Goal: Task Accomplishment & Management: Manage account settings

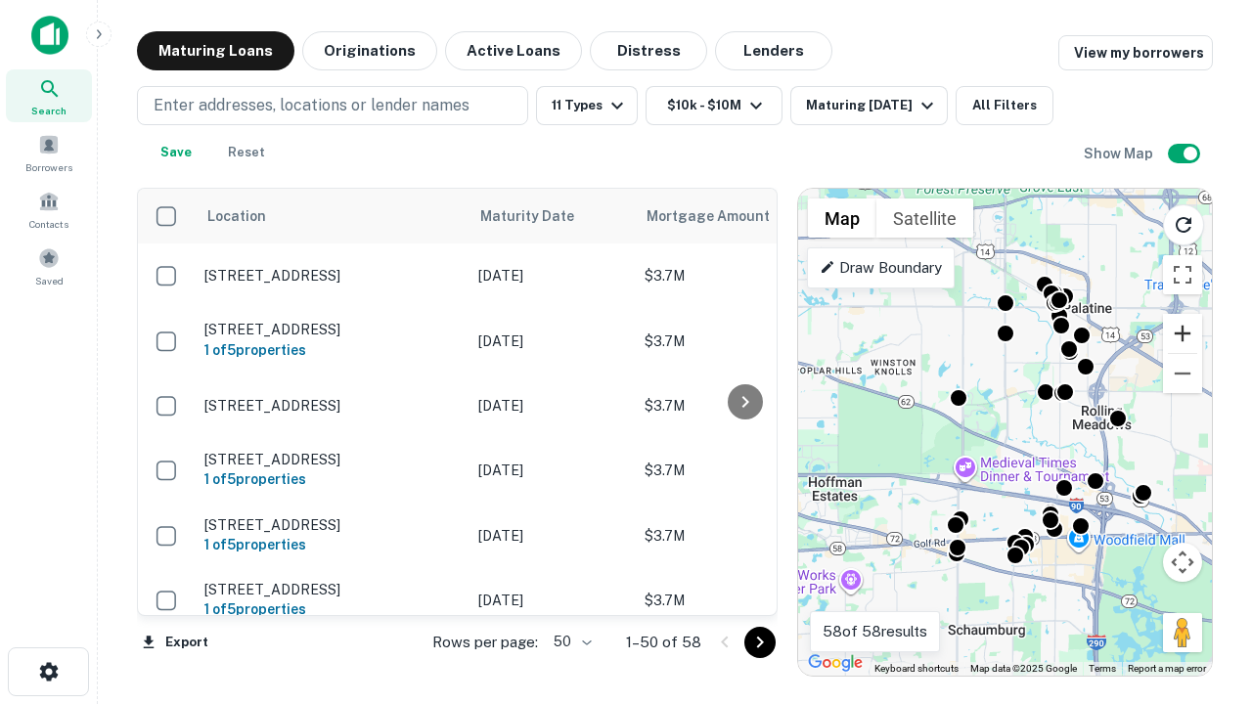
click at [1183, 334] on button "Zoom in" at bounding box center [1182, 333] width 39 height 39
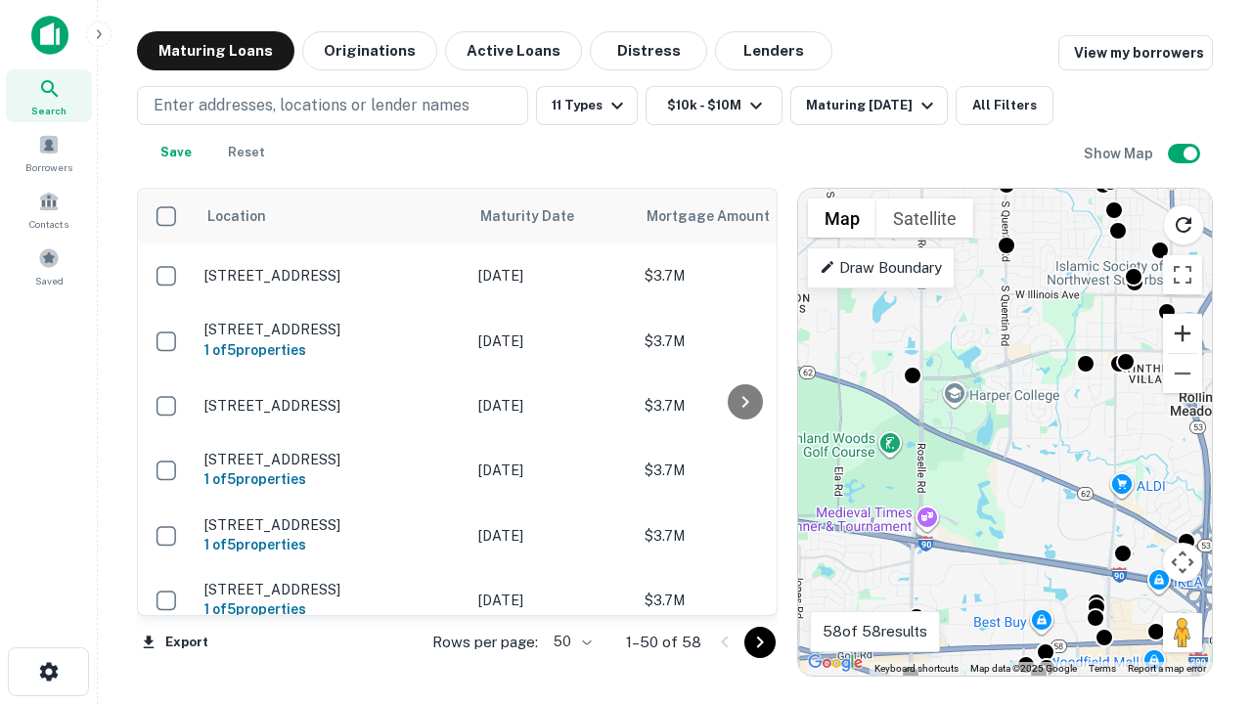
click at [1183, 334] on button "Zoom in" at bounding box center [1182, 333] width 39 height 39
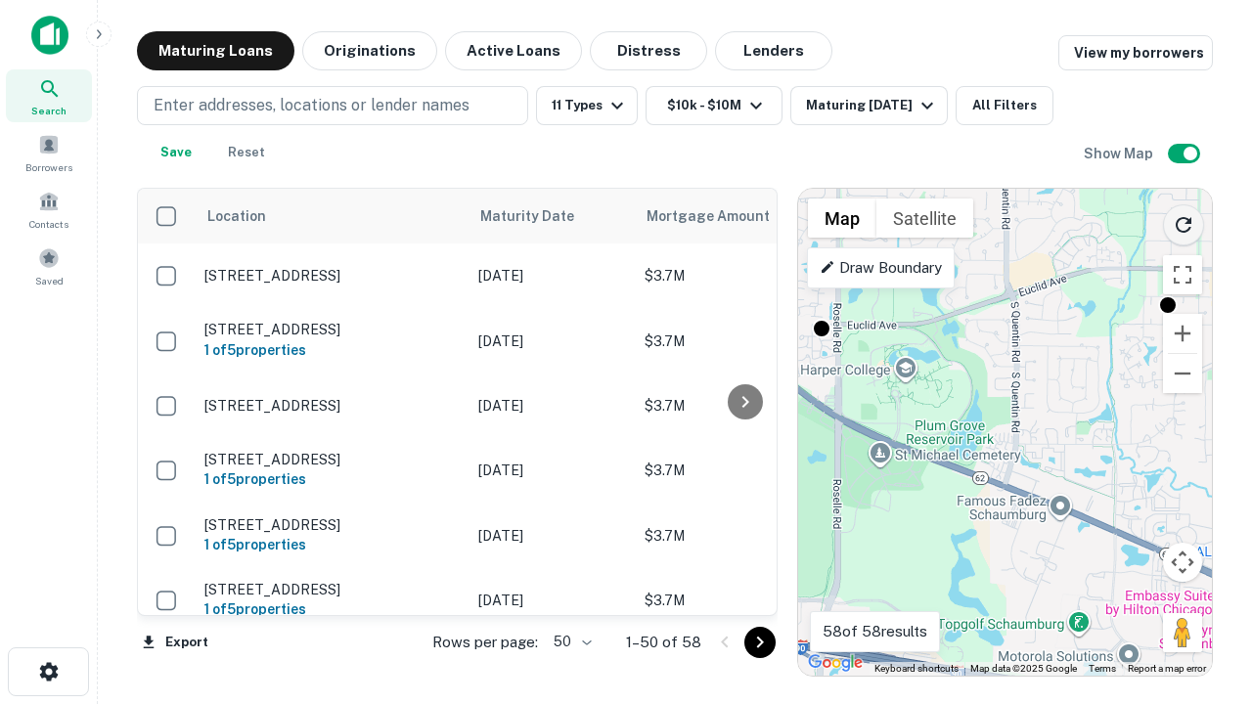
click at [1184, 221] on icon "Reload search area" at bounding box center [1183, 224] width 23 height 23
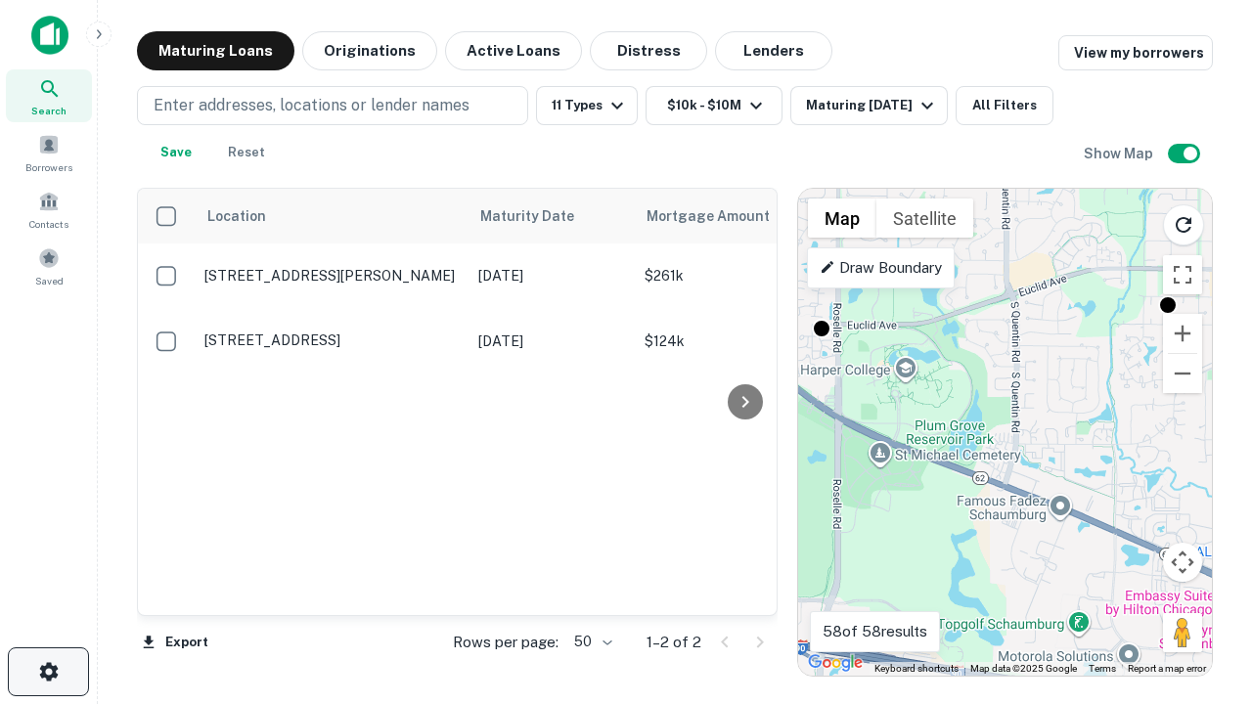
click at [48, 672] on icon "button" at bounding box center [48, 671] width 23 height 23
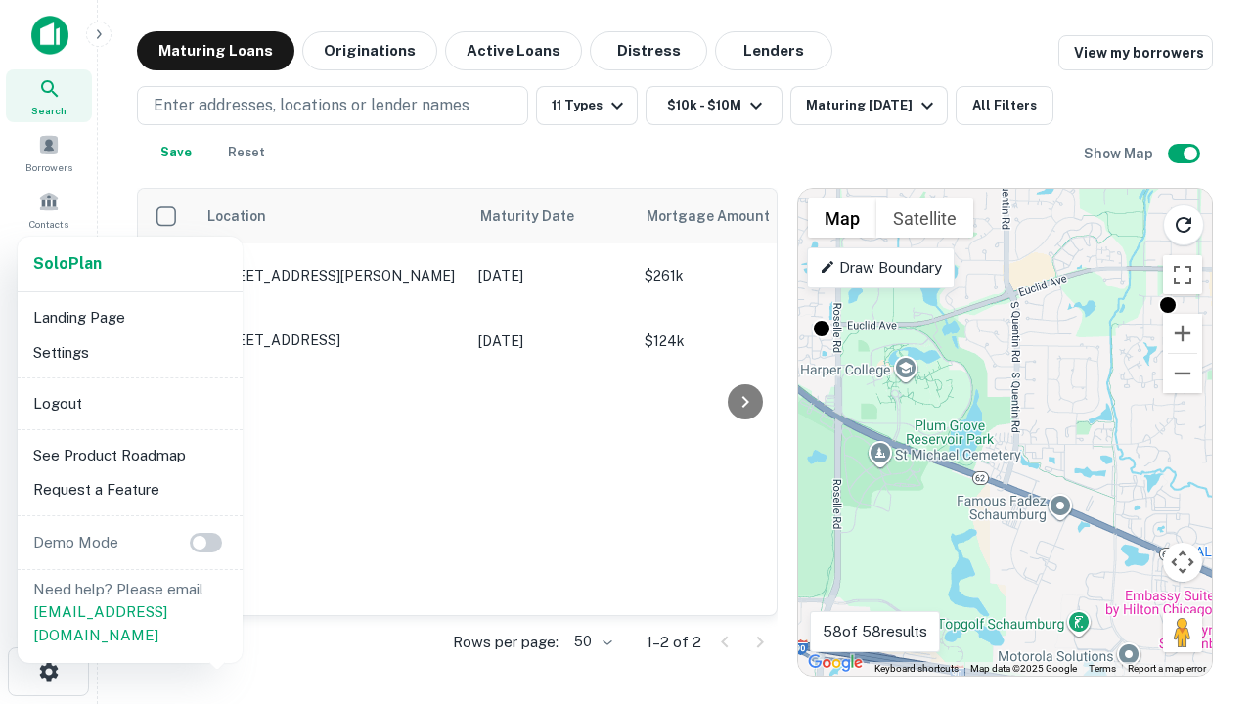
click at [129, 403] on li "Logout" at bounding box center [129, 403] width 209 height 35
